Goal: Information Seeking & Learning: Learn about a topic

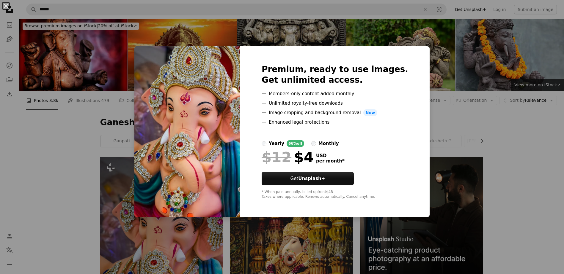
scroll to position [119, 0]
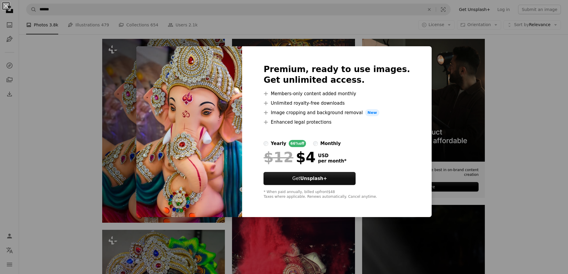
click at [507, 94] on div "An X shape Premium, ready to use images. Get unlimited access. A plus sign Memb…" at bounding box center [284, 137] width 568 height 274
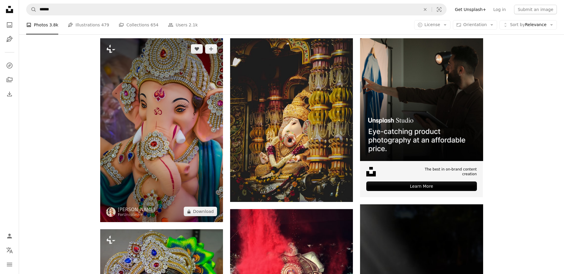
click at [166, 124] on img at bounding box center [161, 130] width 123 height 184
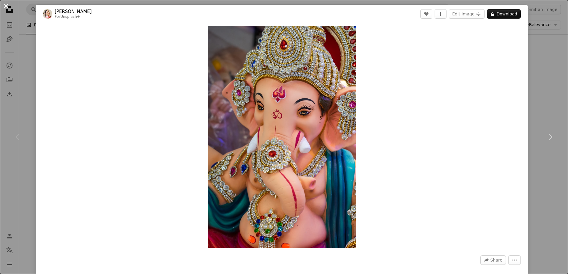
click at [6, 6] on button "An X shape" at bounding box center [5, 5] width 7 height 7
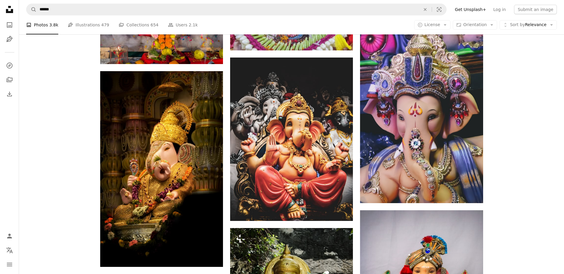
scroll to position [832, 0]
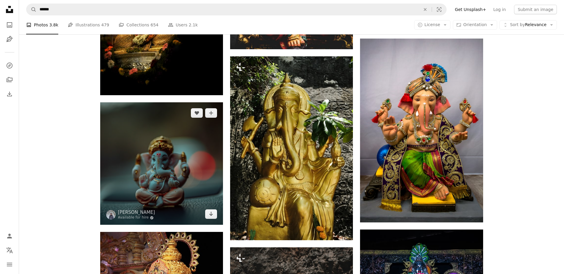
click at [158, 171] on img at bounding box center [161, 163] width 123 height 123
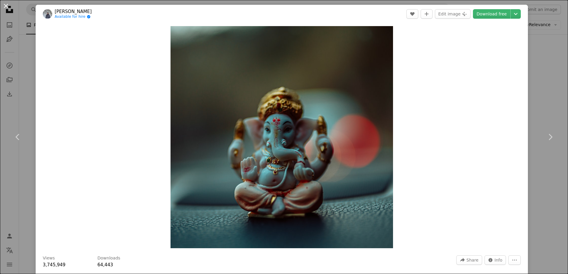
click at [6, 7] on button "An X shape" at bounding box center [5, 5] width 7 height 7
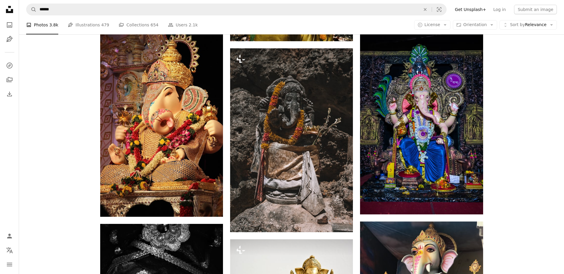
scroll to position [1159, 0]
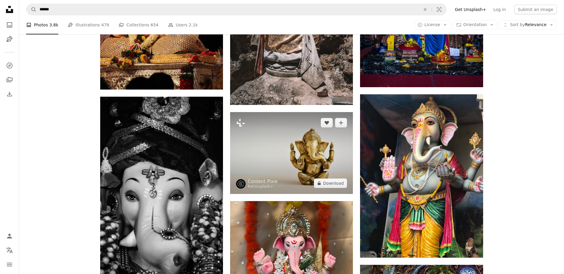
click at [294, 152] on img at bounding box center [291, 153] width 123 height 82
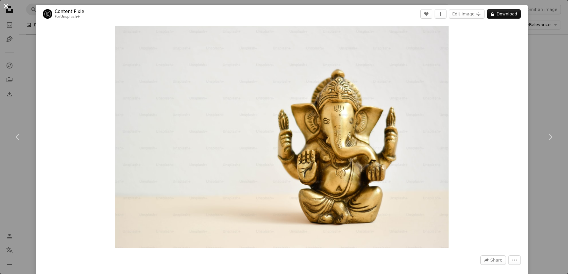
click at [7, 7] on button "An X shape" at bounding box center [5, 5] width 7 height 7
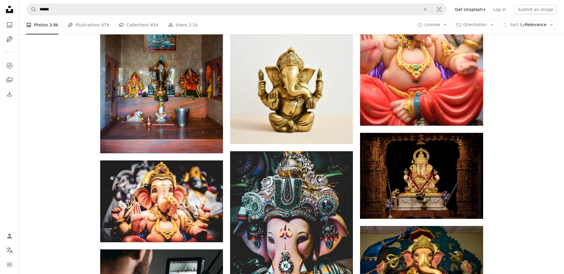
scroll to position [1634, 0]
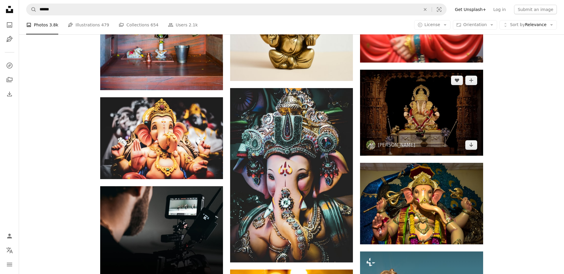
click at [416, 110] on img at bounding box center [421, 113] width 123 height 86
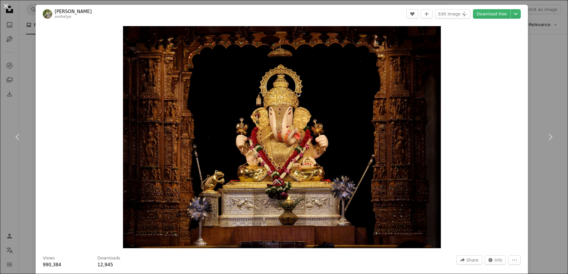
click at [6, 4] on button "An X shape" at bounding box center [5, 5] width 7 height 7
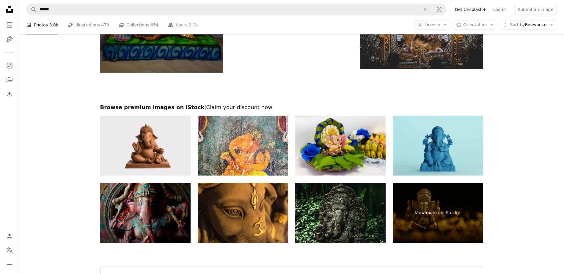
scroll to position [2456, 0]
